Goal: Task Accomplishment & Management: Complete application form

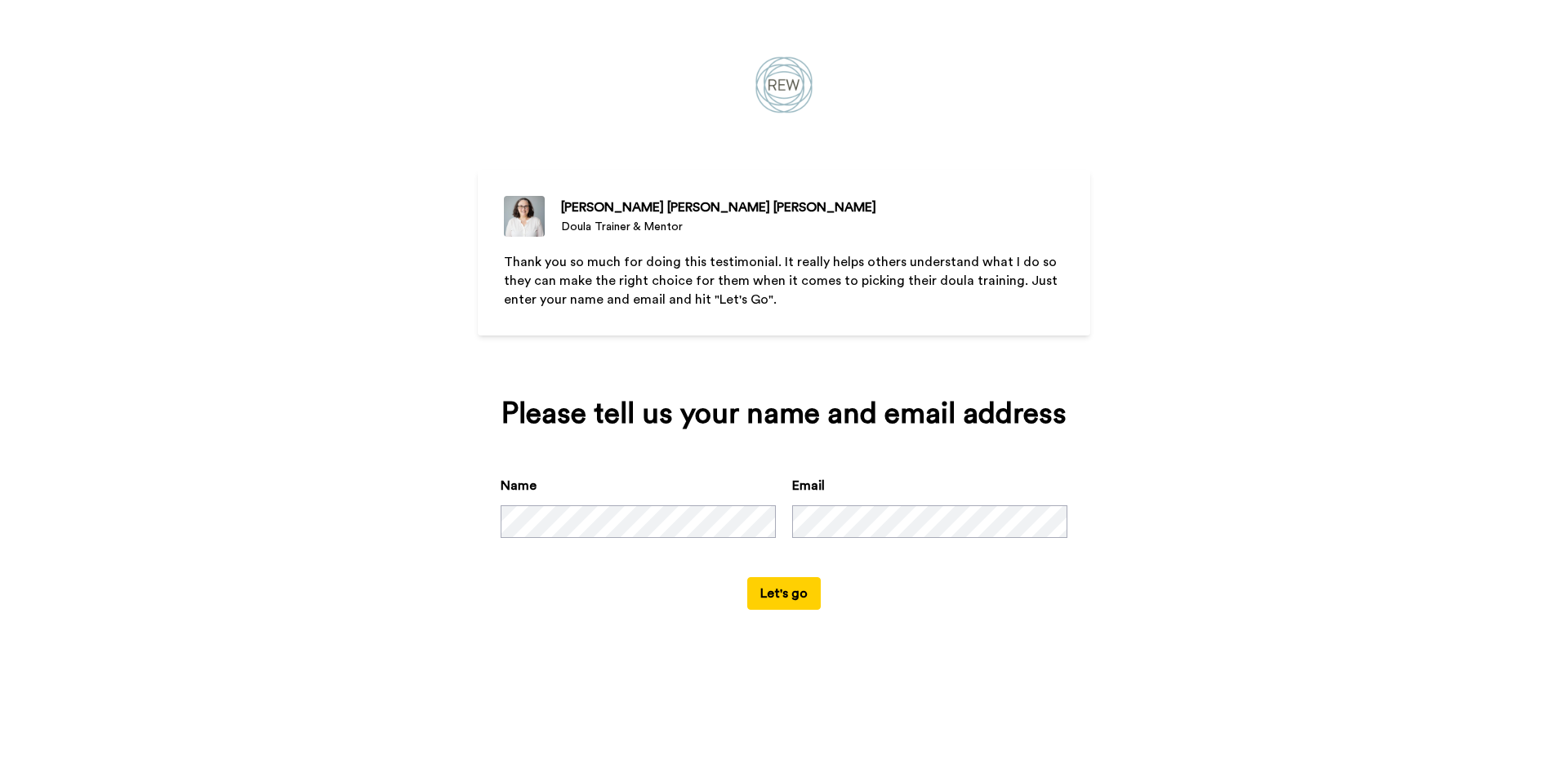
click at [805, 588] on button "Let's go" at bounding box center [784, 593] width 73 height 33
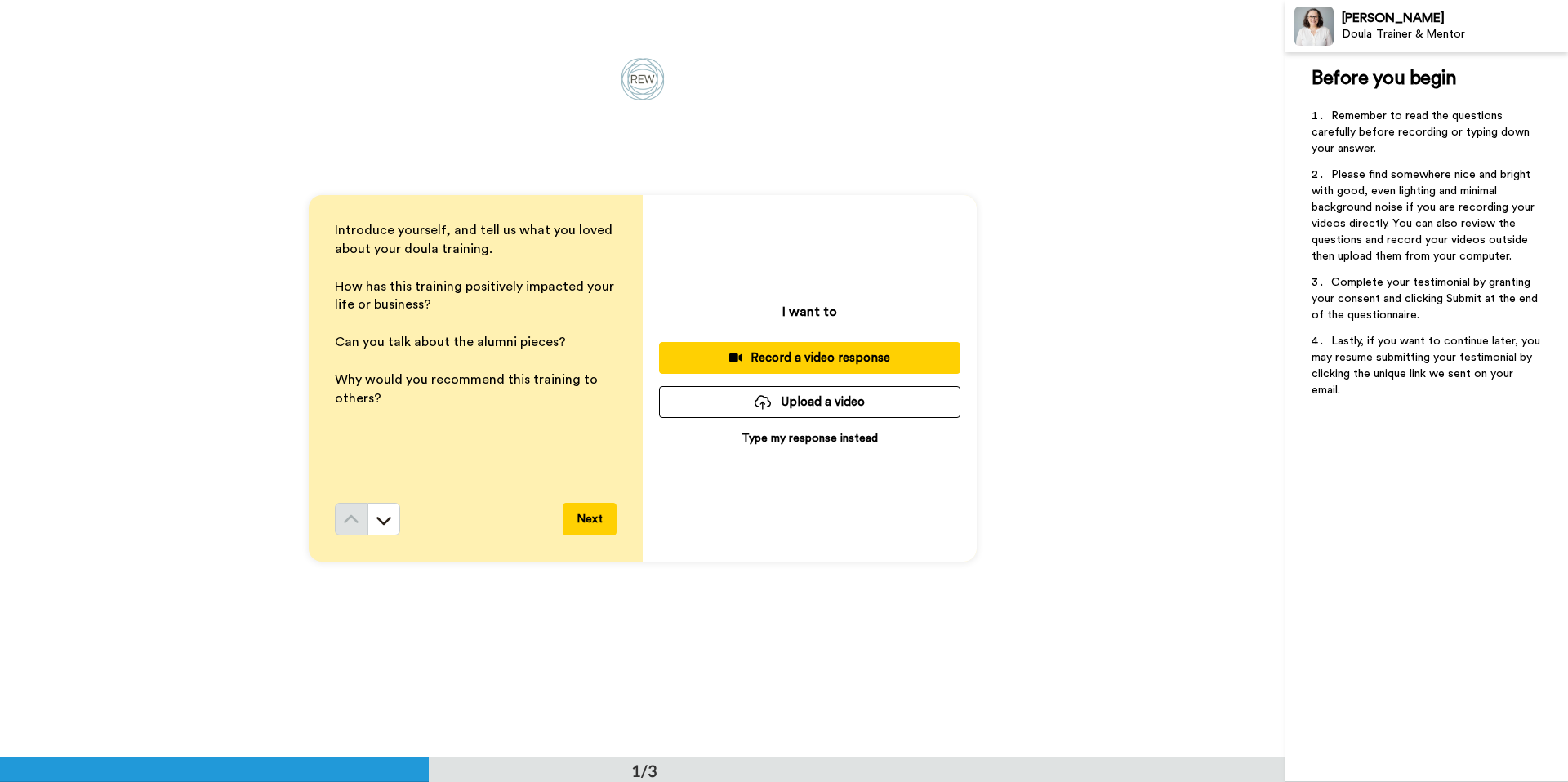
click at [831, 438] on p "Type my response instead" at bounding box center [810, 438] width 136 height 16
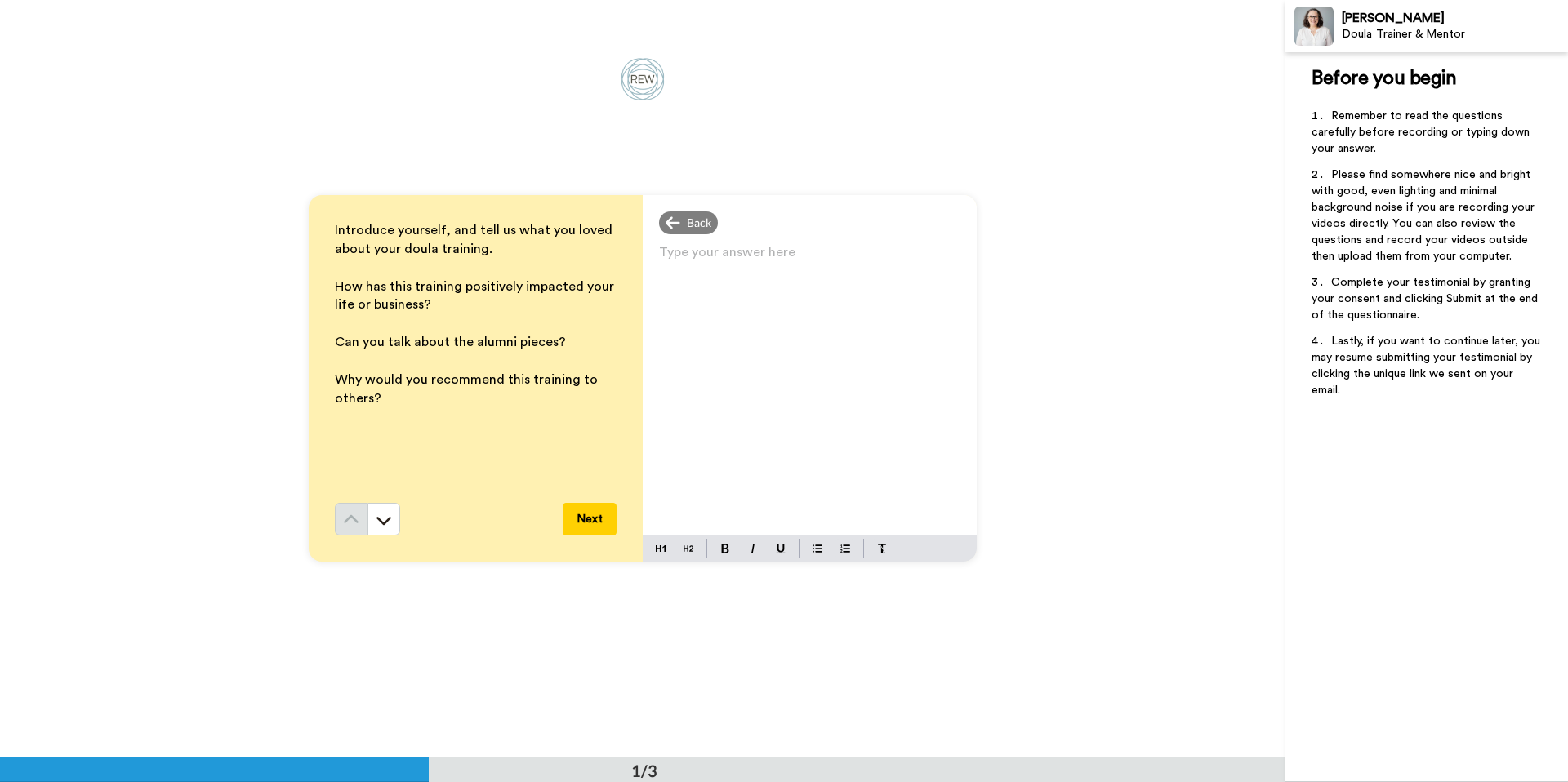
click at [776, 353] on div "Type your answer here ﻿" at bounding box center [810, 388] width 334 height 295
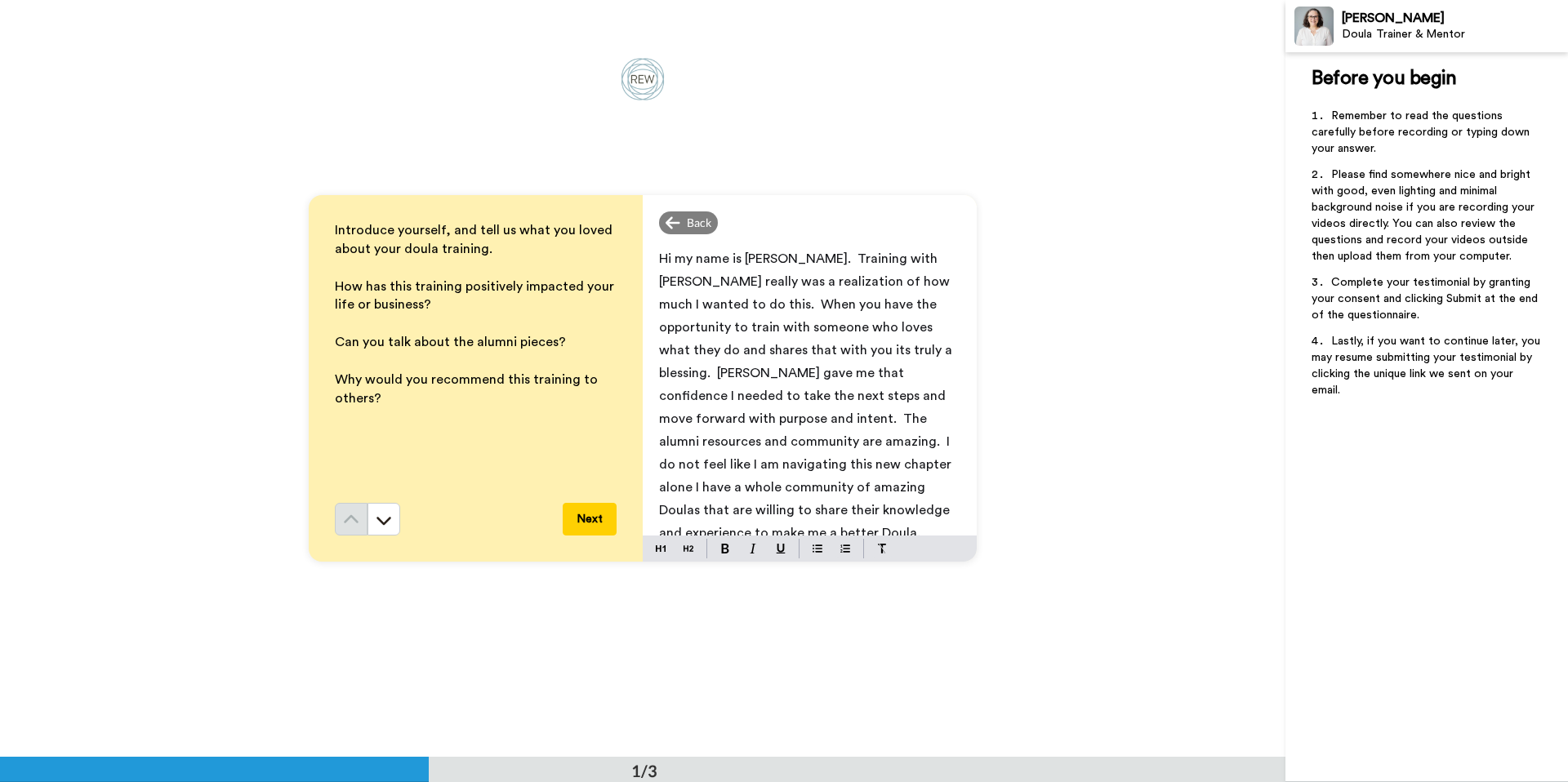
click at [889, 511] on p "Hi my name is [PERSON_NAME]. Training with [PERSON_NAME] really was a realizati…" at bounding box center [810, 396] width 302 height 297
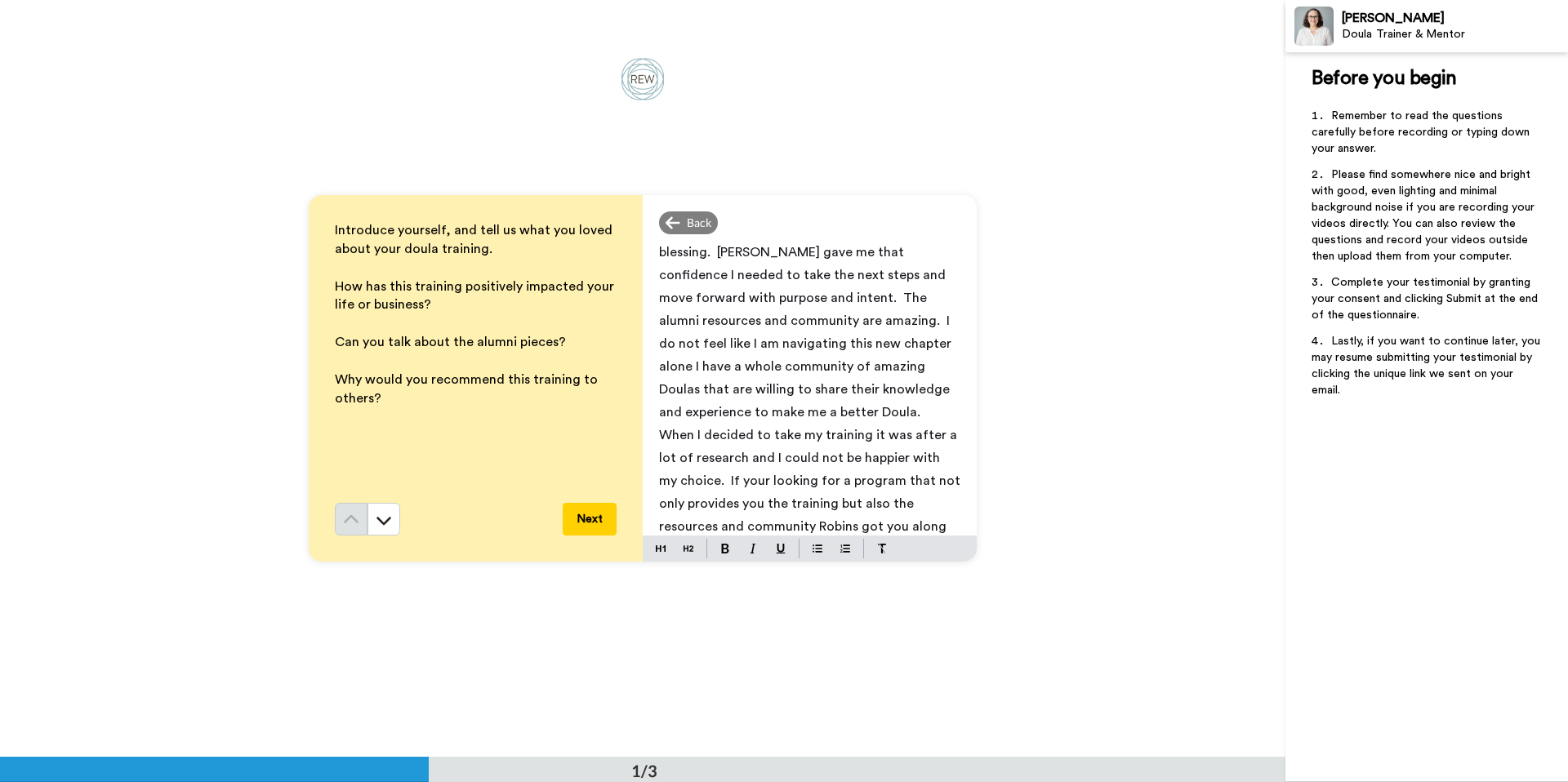
scroll to position [107, 0]
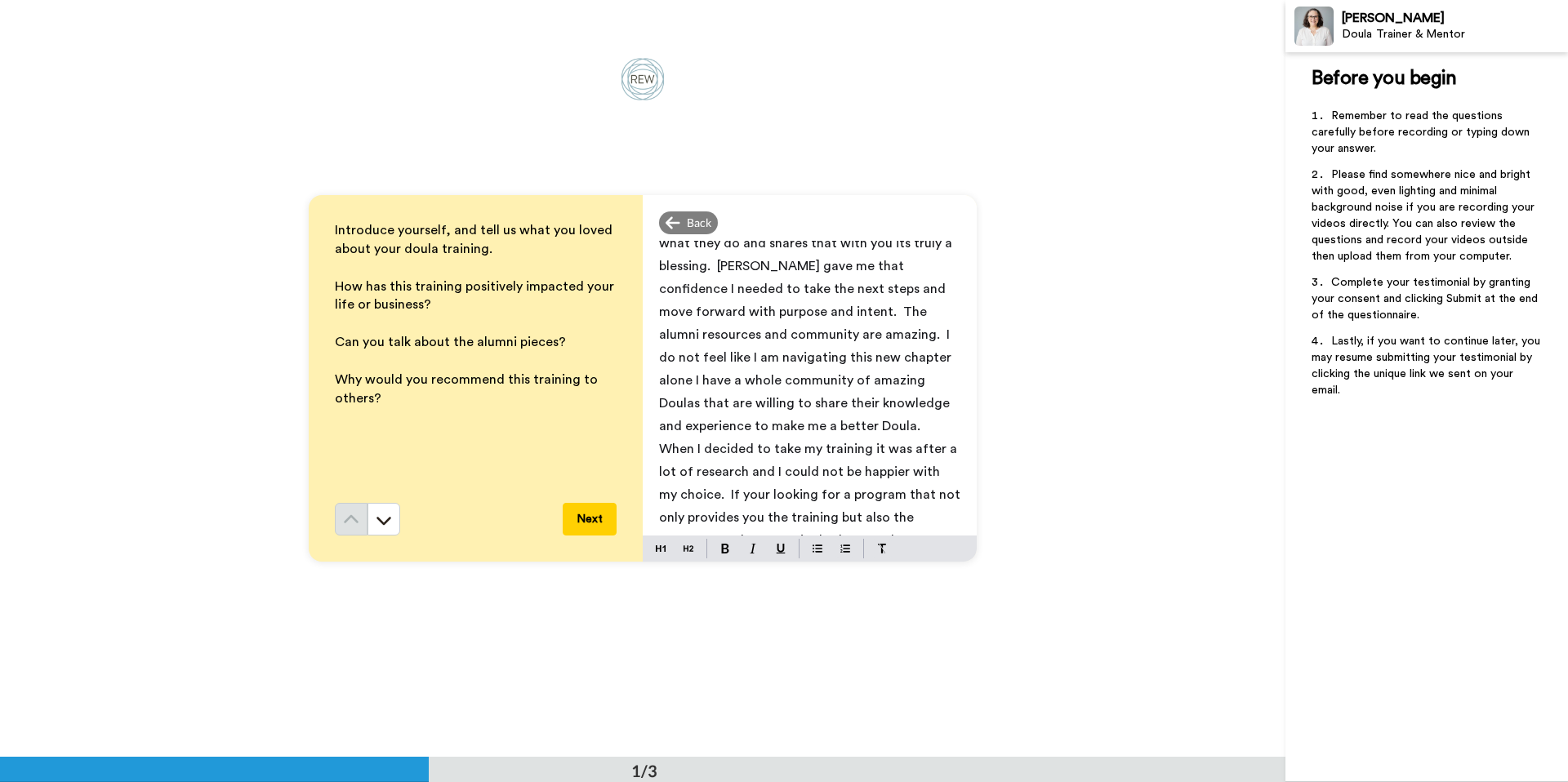
click at [607, 522] on button "Next" at bounding box center [589, 519] width 54 height 33
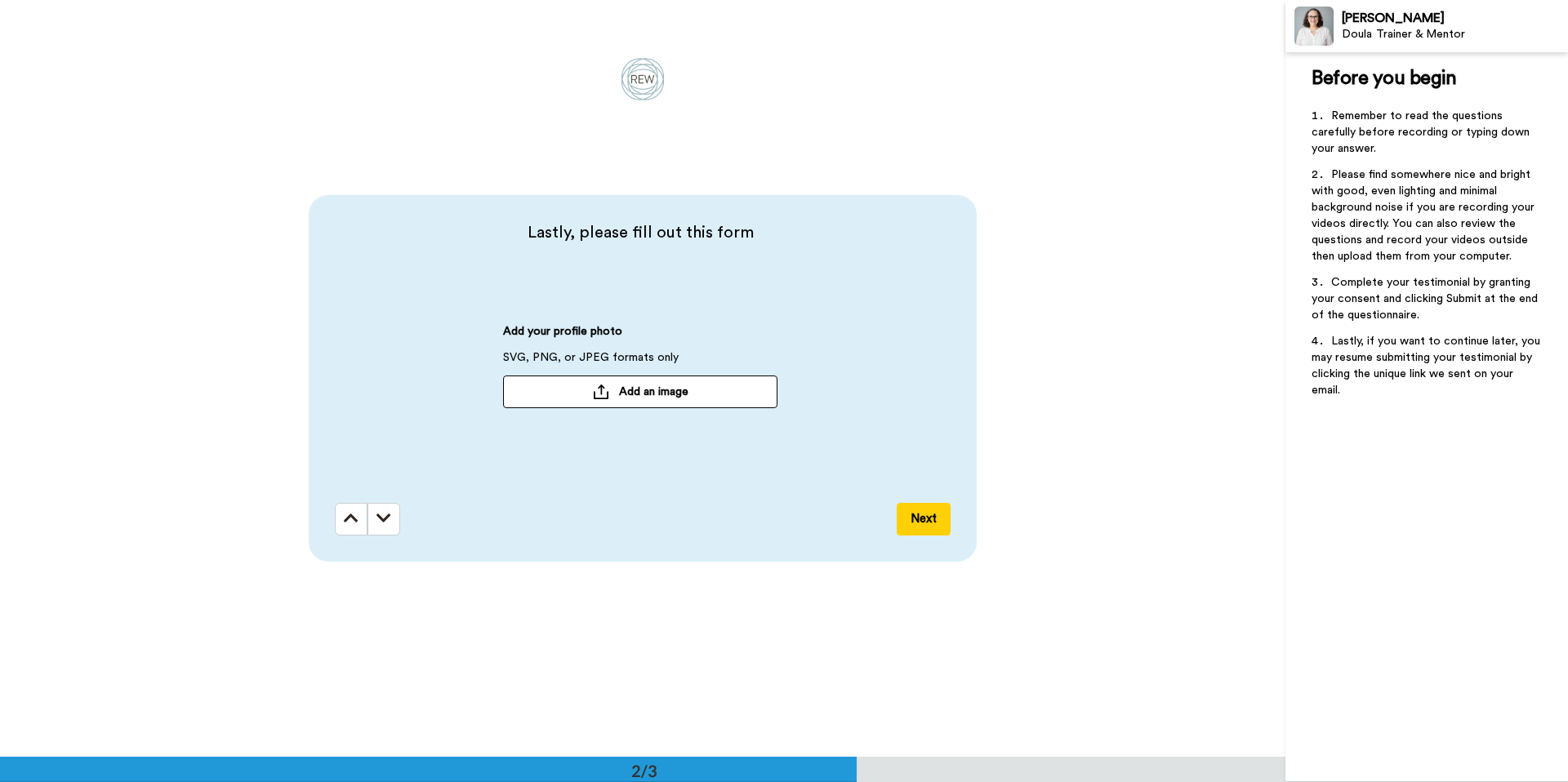
scroll to position [757, 0]
click at [697, 399] on button "Add an image" at bounding box center [640, 391] width 275 height 33
click at [912, 523] on button "Next" at bounding box center [923, 518] width 54 height 33
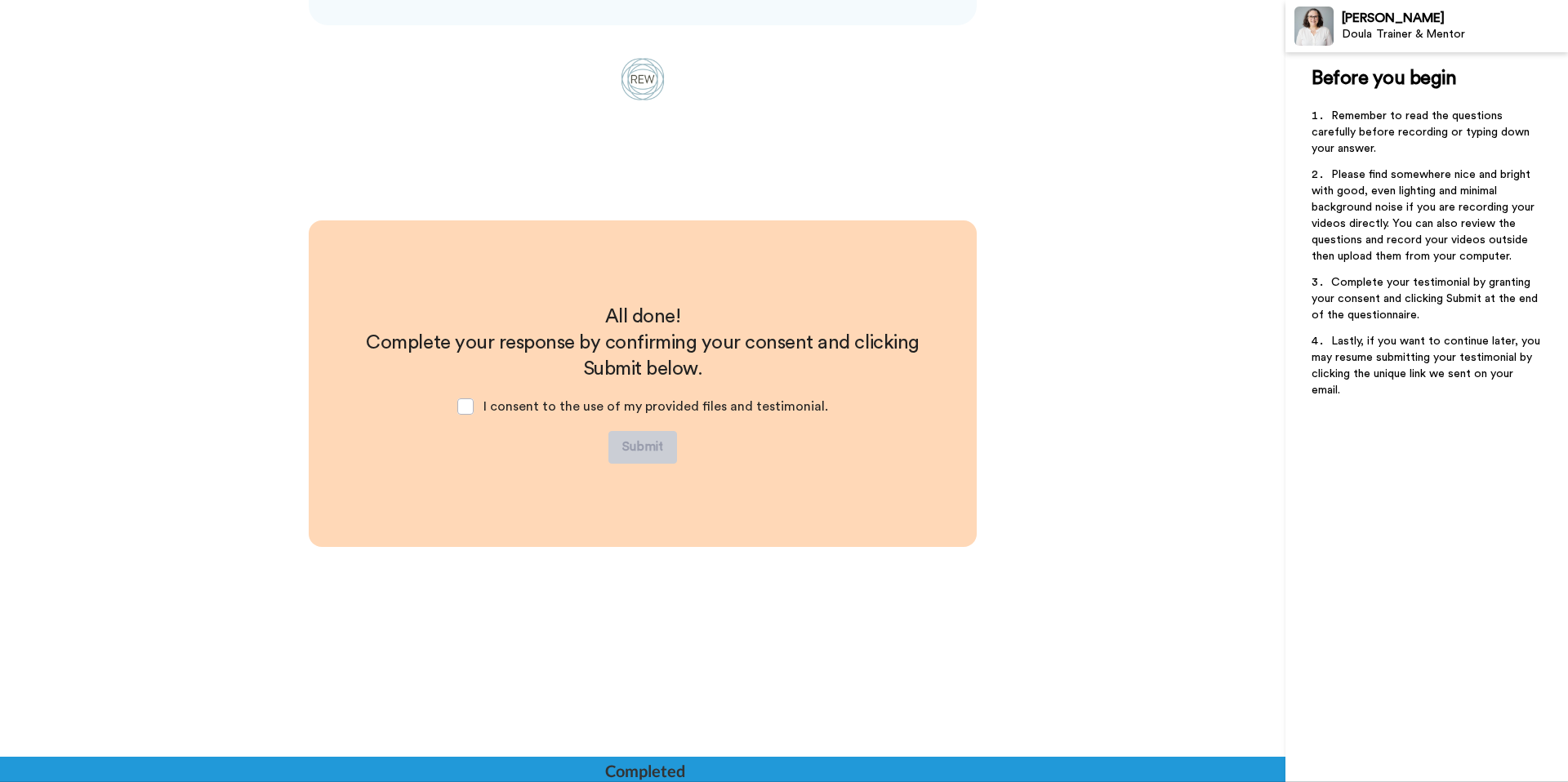
scroll to position [1299, 0]
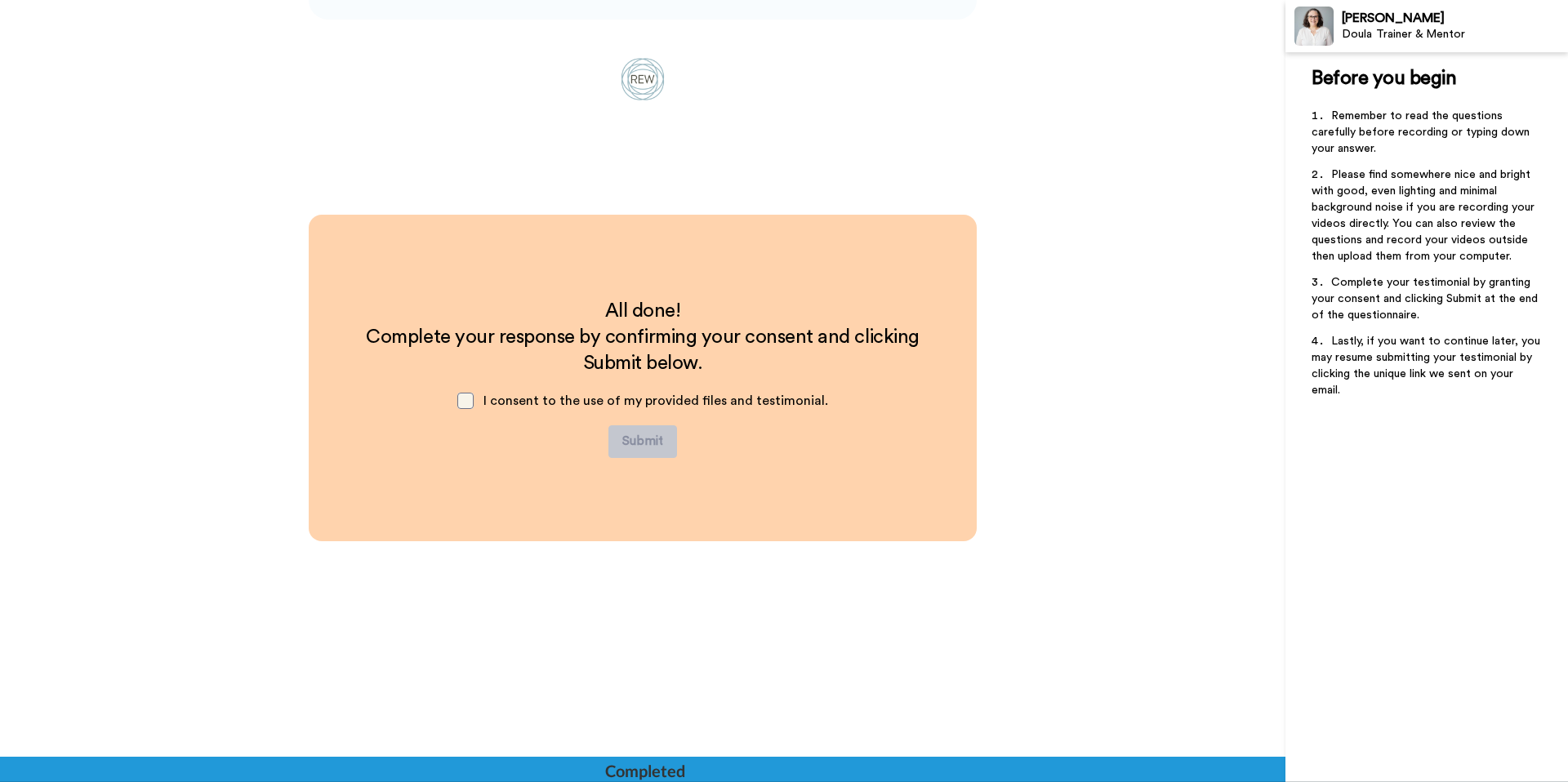
click at [462, 402] on span at bounding box center [466, 401] width 16 height 16
click at [646, 443] on button "Submit" at bounding box center [642, 442] width 68 height 33
